Goal: Information Seeking & Learning: Compare options

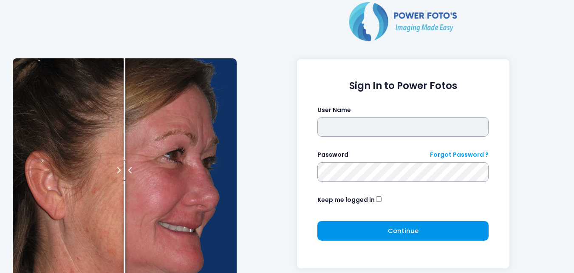
type input "**********"
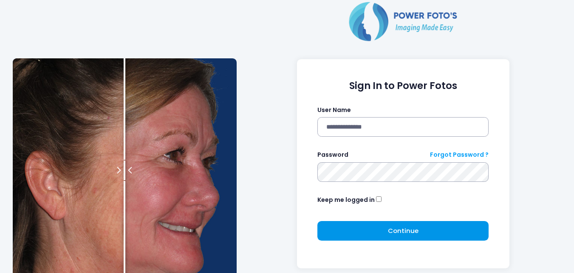
click at [451, 237] on button "Continue Please wait..." at bounding box center [403, 231] width 171 height 20
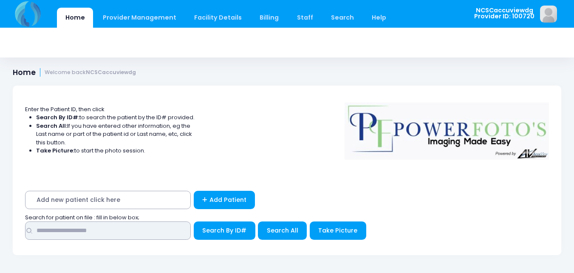
click at [77, 231] on input "text" at bounding box center [108, 230] width 166 height 18
type input "*****"
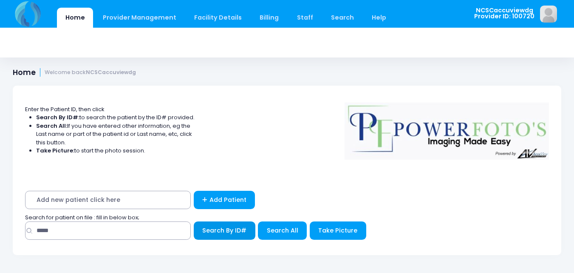
click at [239, 230] on span "Search By ID#" at bounding box center [224, 230] width 44 height 9
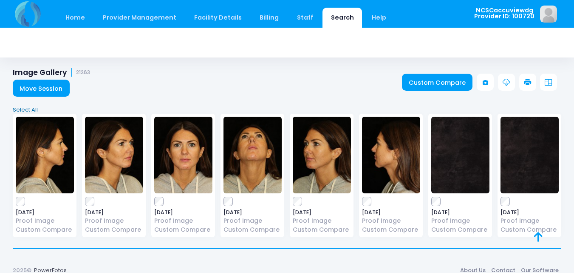
click at [22, 106] on link "Select All" at bounding box center [287, 109] width 554 height 9
click at [441, 199] on label at bounding box center [461, 201] width 58 height 9
click at [511, 200] on label at bounding box center [530, 201] width 58 height 9
click at [531, 77] on link at bounding box center [528, 82] width 17 height 17
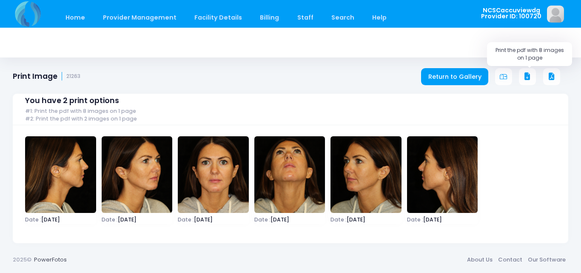
click at [528, 76] on icon at bounding box center [527, 77] width 8 height 8
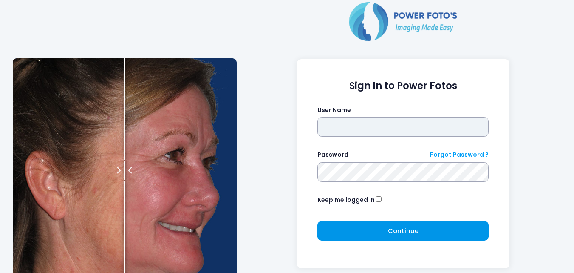
type input "**********"
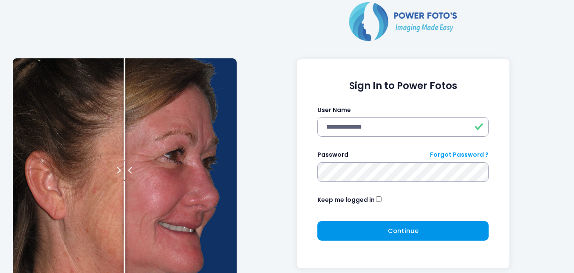
click at [445, 230] on button "Continue Please wait..." at bounding box center [403, 231] width 171 height 20
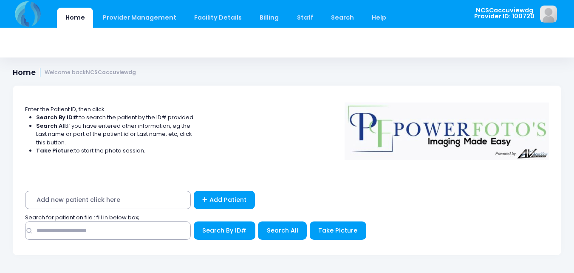
click at [138, 246] on div "Add new patient click here Add Patient Search for patient on file : fill in bel…" at bounding box center [287, 216] width 549 height 75
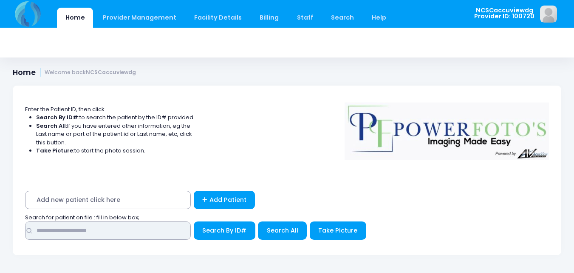
click at [141, 233] on input "text" at bounding box center [108, 230] width 166 height 18
type input "*****"
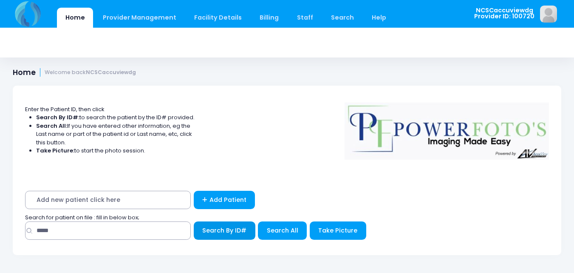
click at [217, 231] on span "Search By ID#" at bounding box center [224, 230] width 44 height 9
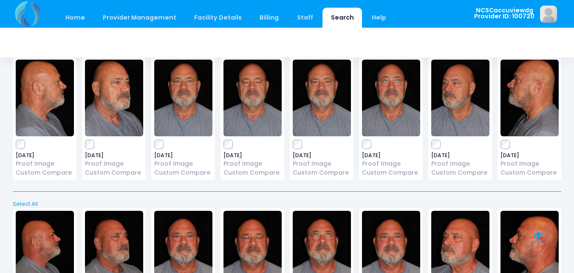
scroll to position [34, 0]
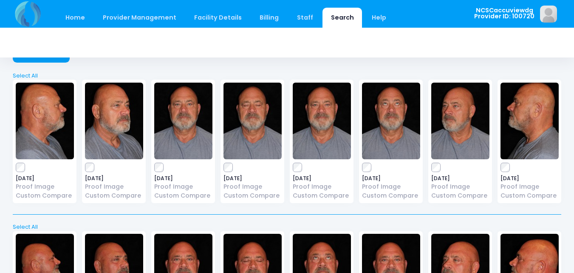
click at [226, 172] on div "2025-07-02 Proof Image Custom Compare" at bounding box center [253, 141] width 64 height 123
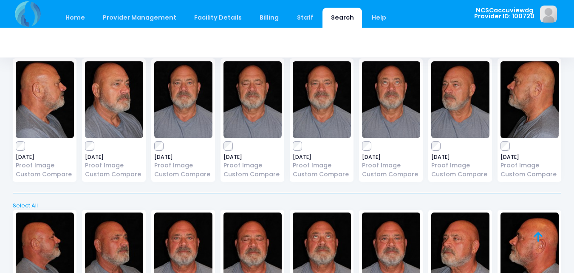
scroll to position [0, 0]
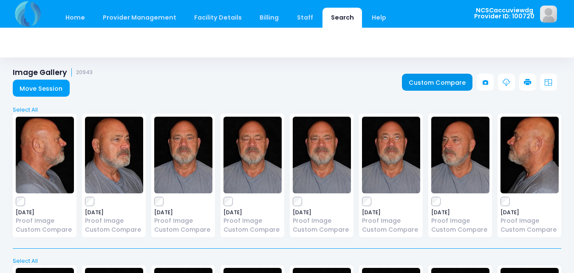
click at [423, 86] on link "Custom Compare" at bounding box center [437, 82] width 71 height 17
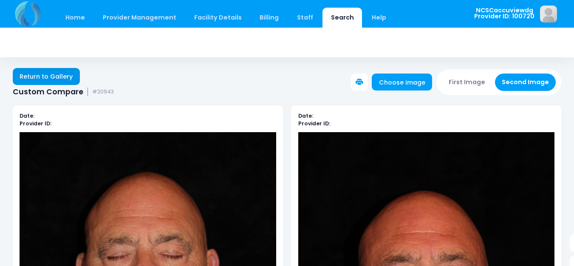
click at [51, 82] on link "Return to Gallery" at bounding box center [46, 76] width 67 height 17
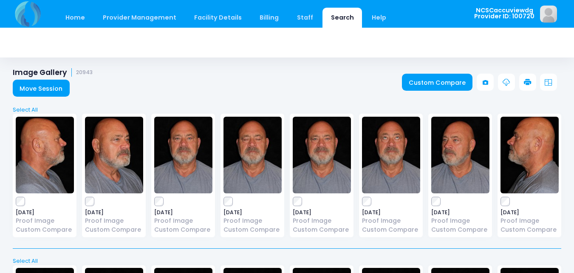
click at [448, 72] on div "Image Gallery 20943 Move Session Custom Compare" at bounding box center [287, 82] width 574 height 29
click at [450, 82] on link "Custom Compare" at bounding box center [437, 82] width 71 height 17
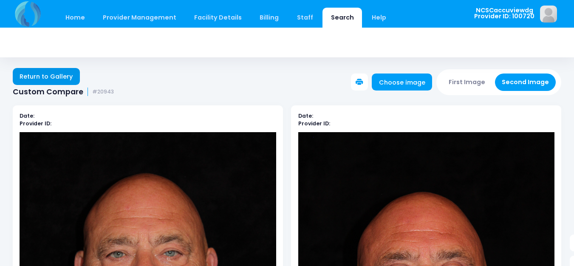
click at [67, 74] on link "Return to Gallery" at bounding box center [46, 76] width 67 height 17
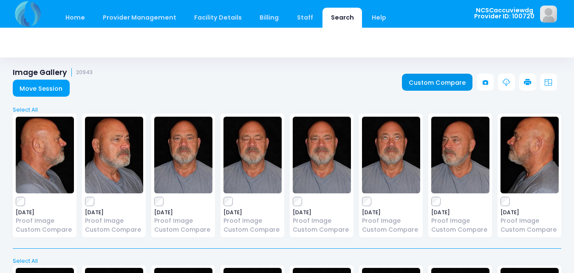
click at [421, 81] on link "Custom Compare" at bounding box center [437, 82] width 71 height 17
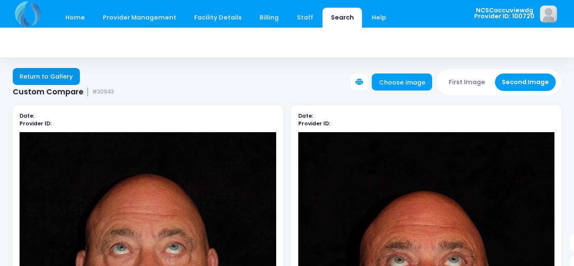
click at [45, 72] on link "Return to Gallery" at bounding box center [46, 76] width 67 height 17
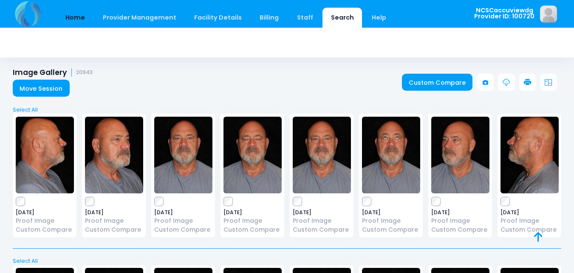
click at [77, 14] on link "Home" at bounding box center [75, 18] width 36 height 20
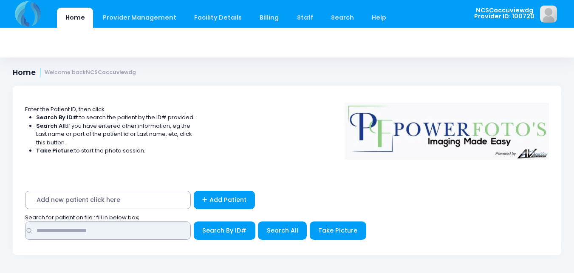
click at [139, 229] on input "text" at bounding box center [108, 230] width 166 height 18
type input "*****"
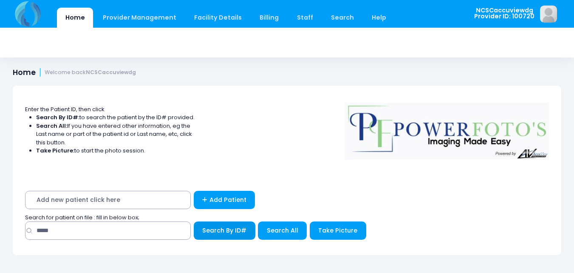
click at [234, 225] on button "Search By ID#" at bounding box center [225, 230] width 62 height 18
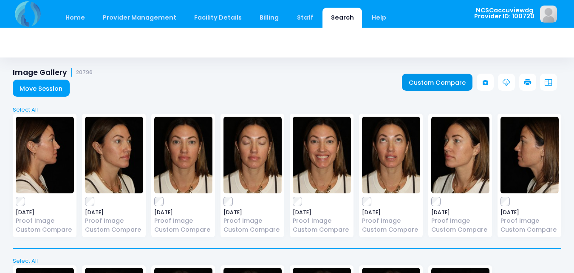
click at [441, 78] on link "Custom Compare" at bounding box center [437, 82] width 71 height 17
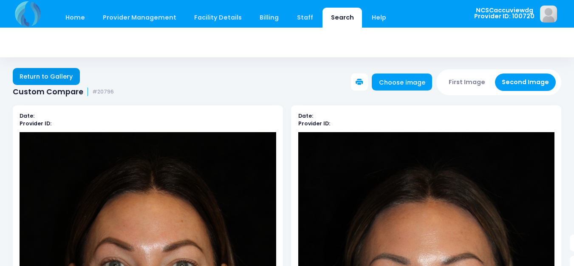
click at [26, 76] on link "Return to Gallery" at bounding box center [46, 76] width 67 height 17
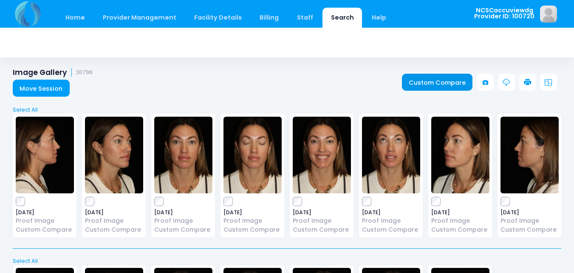
click at [446, 79] on link "Custom Compare" at bounding box center [437, 82] width 71 height 17
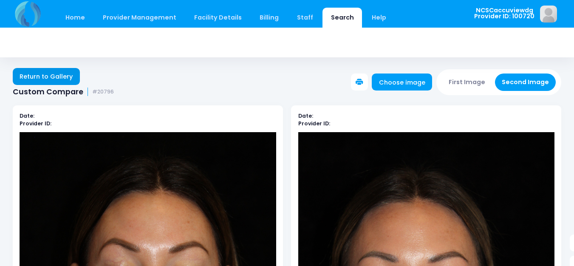
click at [37, 79] on link "Return to Gallery" at bounding box center [46, 76] width 67 height 17
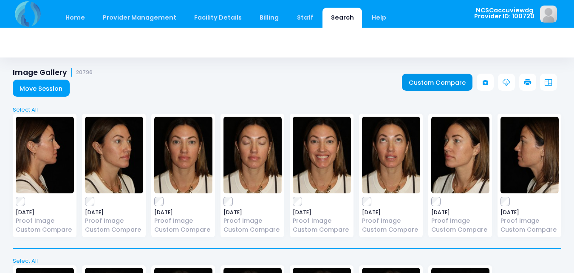
click at [435, 87] on link "Custom Compare" at bounding box center [437, 82] width 71 height 17
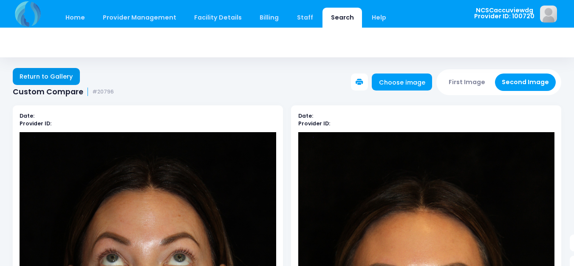
click at [56, 77] on link "Return to Gallery" at bounding box center [46, 76] width 67 height 17
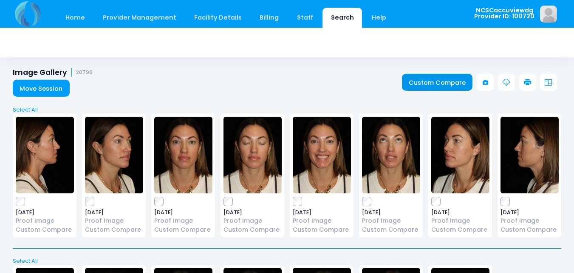
click at [443, 80] on link "Custom Compare" at bounding box center [437, 82] width 71 height 17
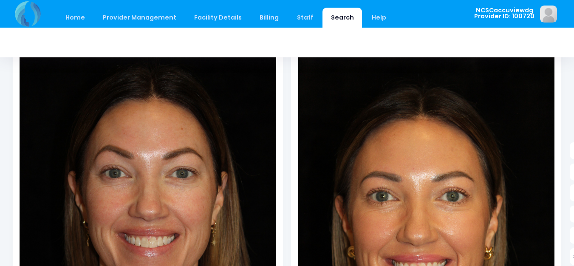
scroll to position [128, 0]
